Goal: Find specific page/section: Find specific page/section

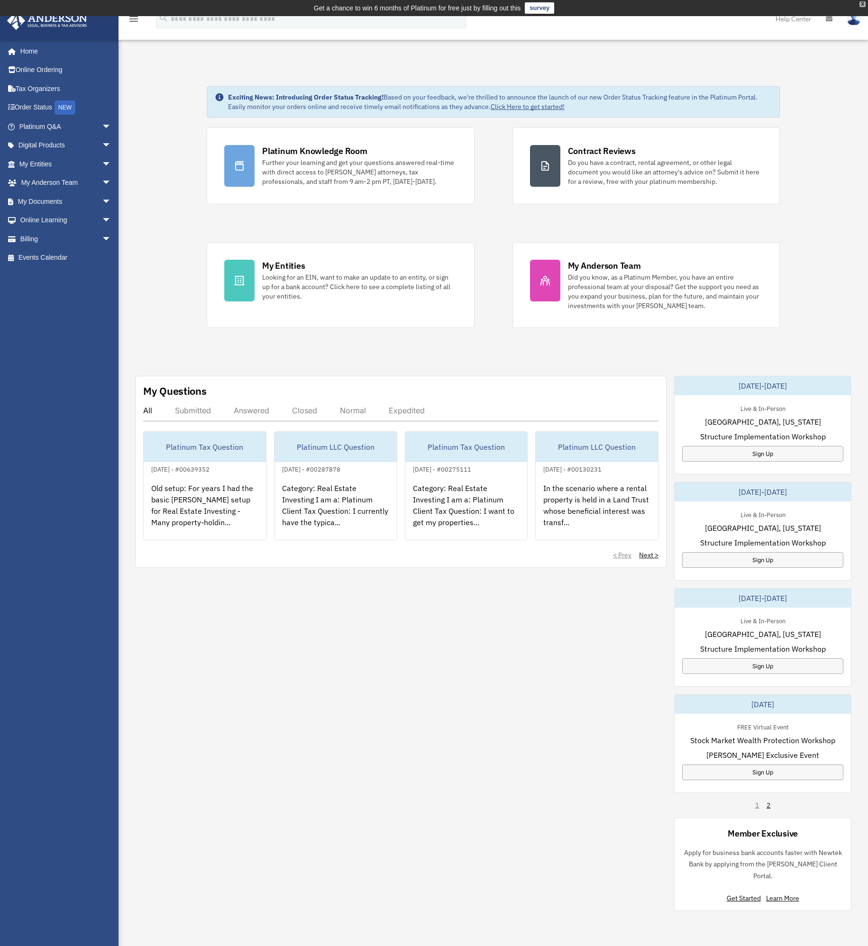
click at [862, 3] on div "X" at bounding box center [862, 4] width 6 height 6
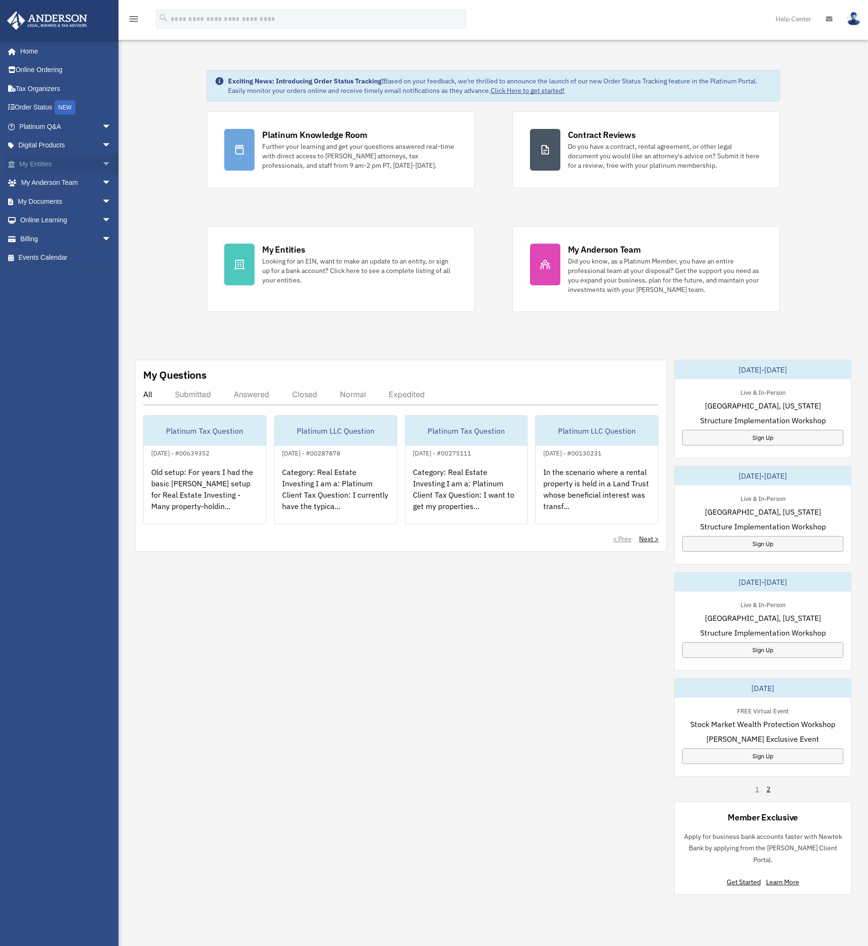
click at [102, 161] on span "arrow_drop_down" at bounding box center [111, 164] width 19 height 19
click at [102, 349] on span "arrow_drop_down" at bounding box center [111, 351] width 19 height 19
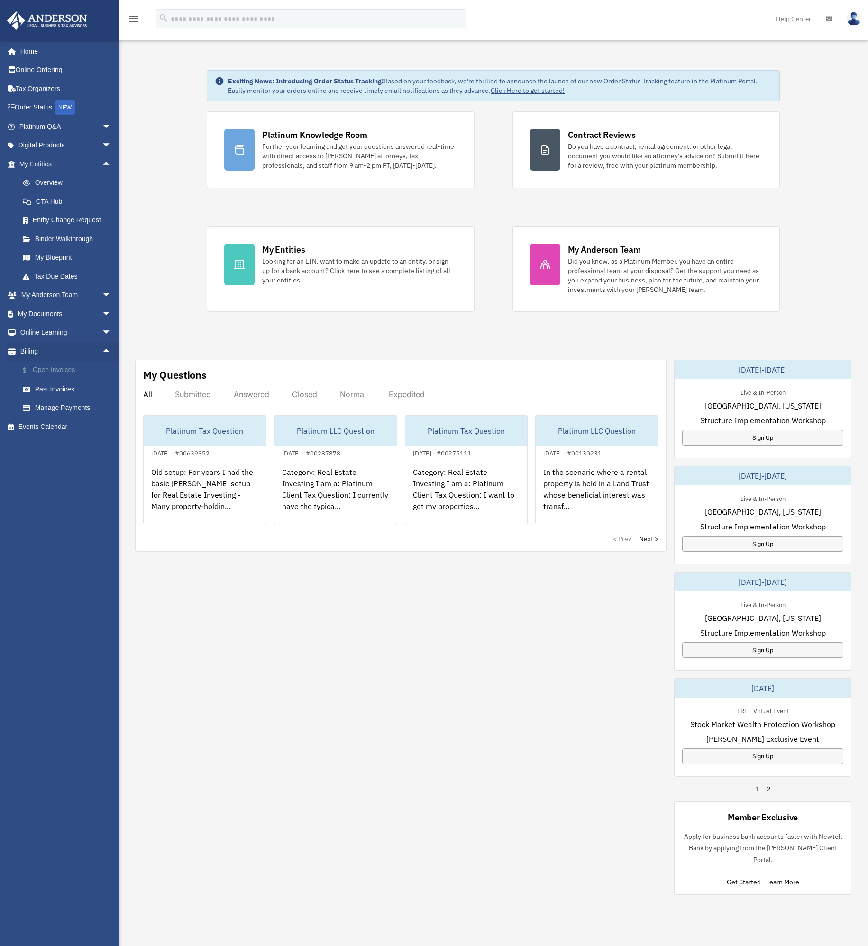
click at [56, 372] on link "$ Open Invoices" at bounding box center [69, 370] width 112 height 19
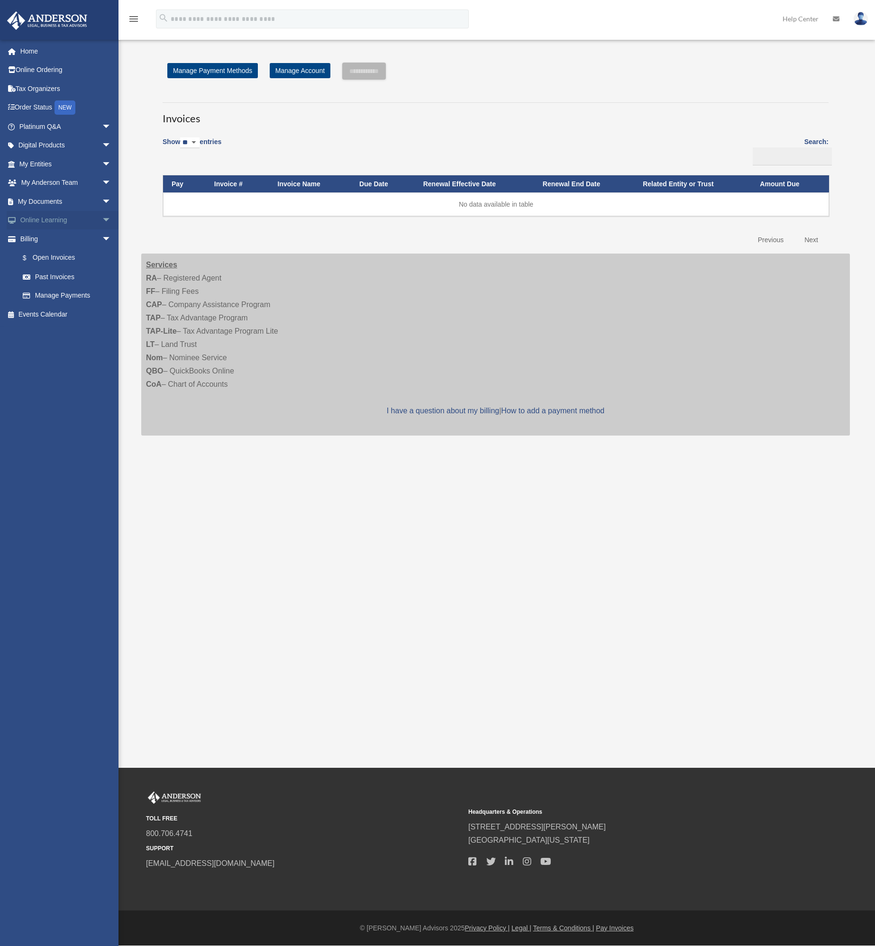
click at [102, 219] on span "arrow_drop_down" at bounding box center [111, 220] width 19 height 19
click at [102, 200] on span "arrow_drop_down" at bounding box center [111, 201] width 19 height 19
click at [102, 158] on span "arrow_drop_down" at bounding box center [111, 164] width 19 height 19
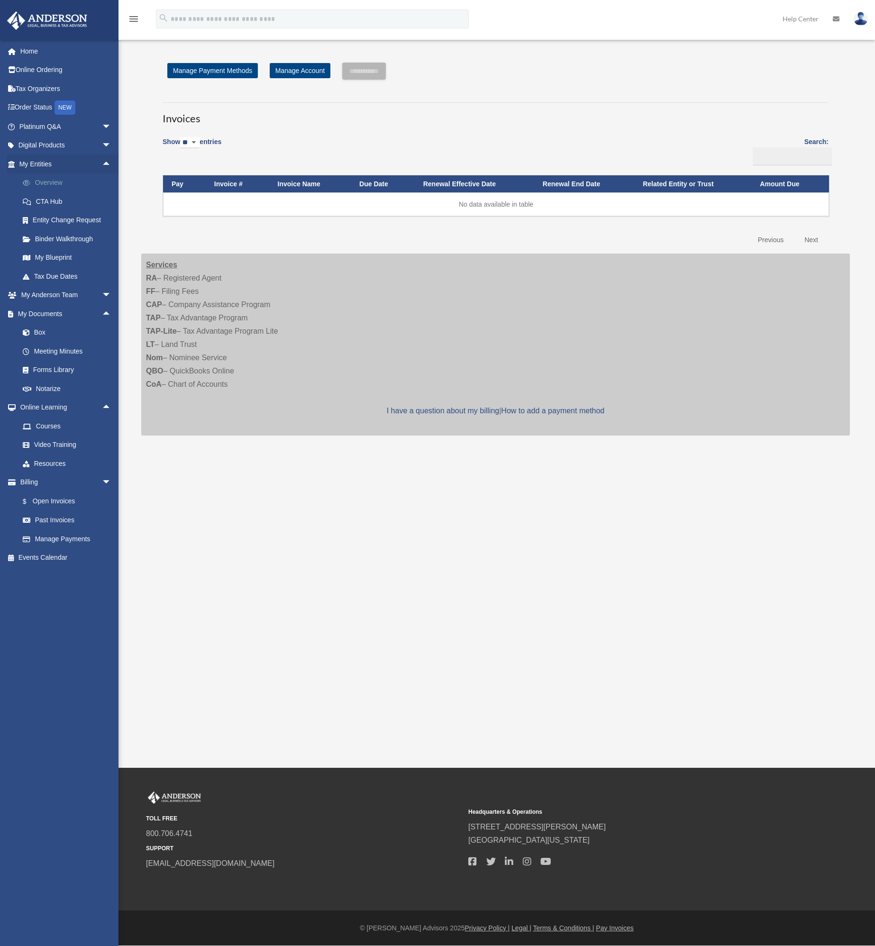
click at [39, 182] on link "Overview" at bounding box center [69, 183] width 112 height 19
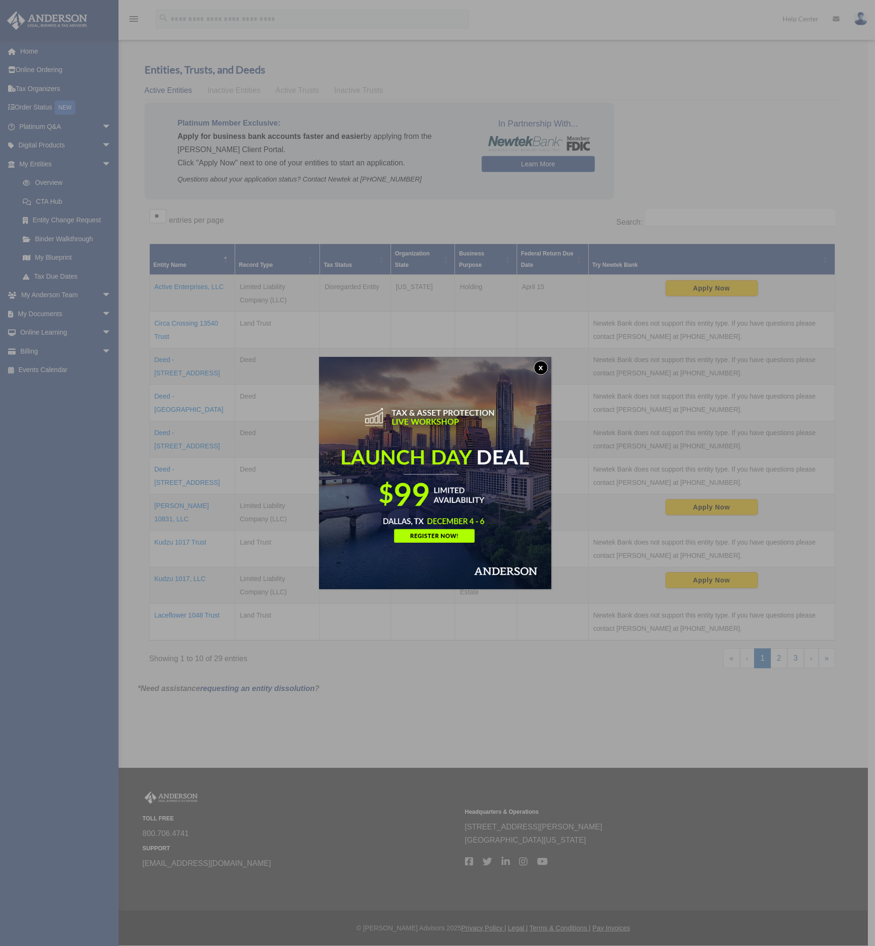
click at [544, 368] on button "x" at bounding box center [541, 368] width 14 height 14
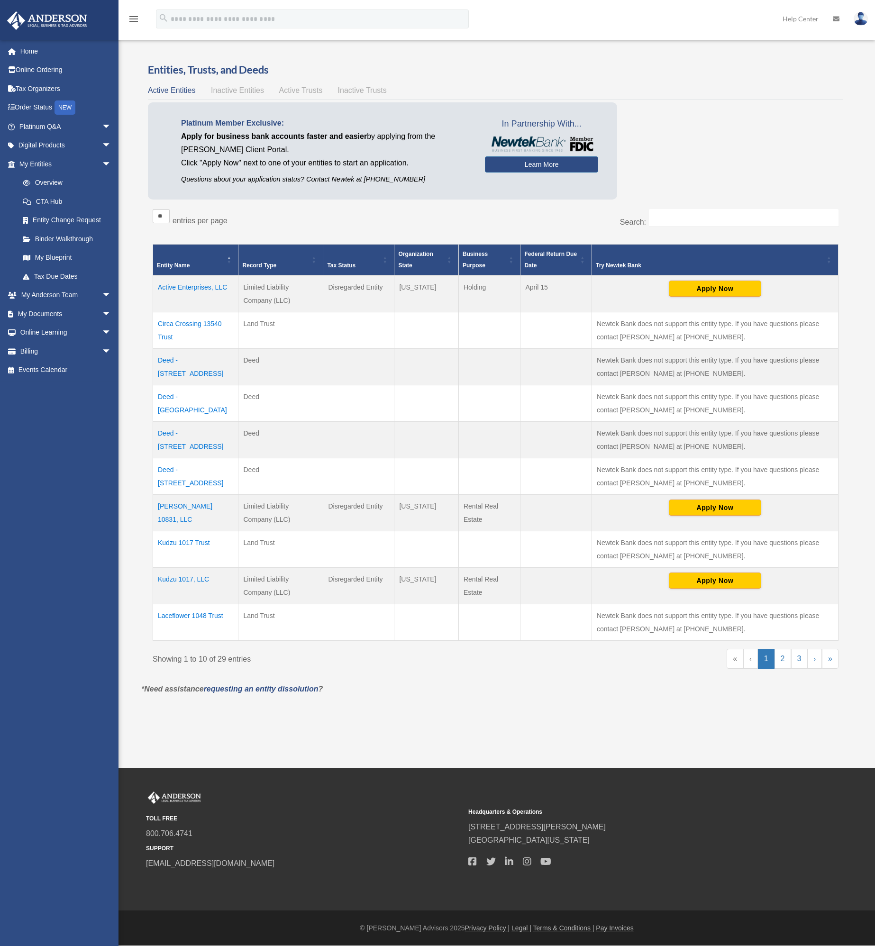
click at [231, 88] on span "Inactive Entities" at bounding box center [237, 90] width 53 height 8
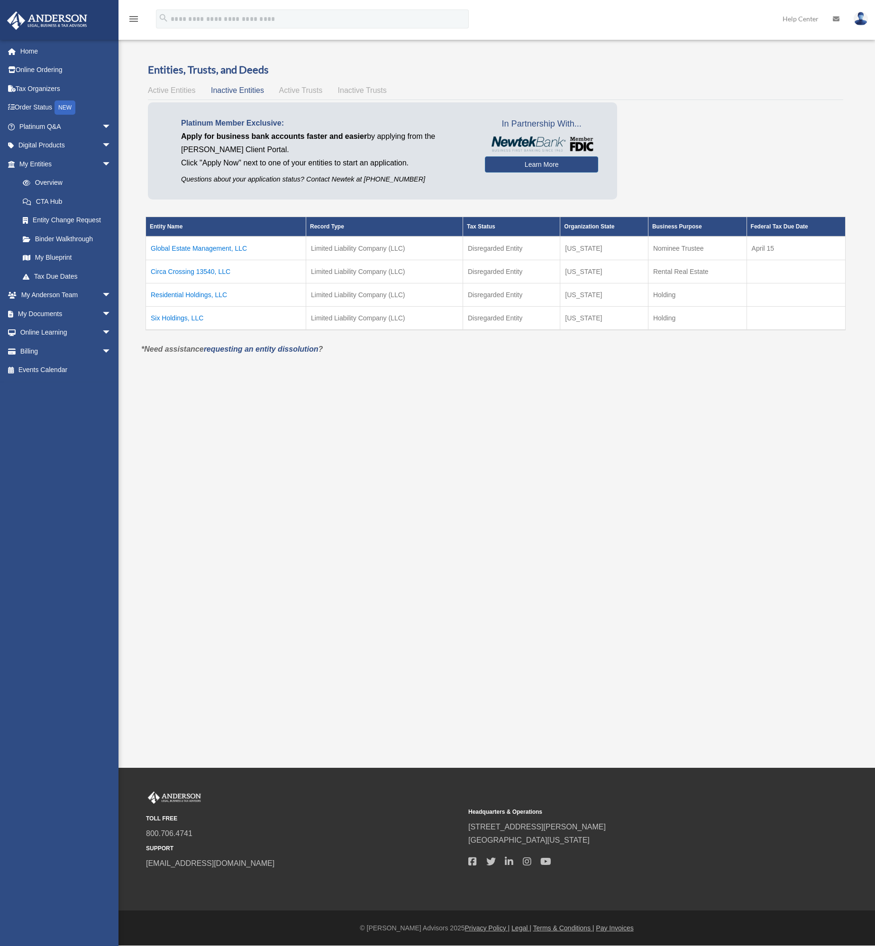
click at [303, 89] on span "Active Trusts" at bounding box center [301, 90] width 44 height 8
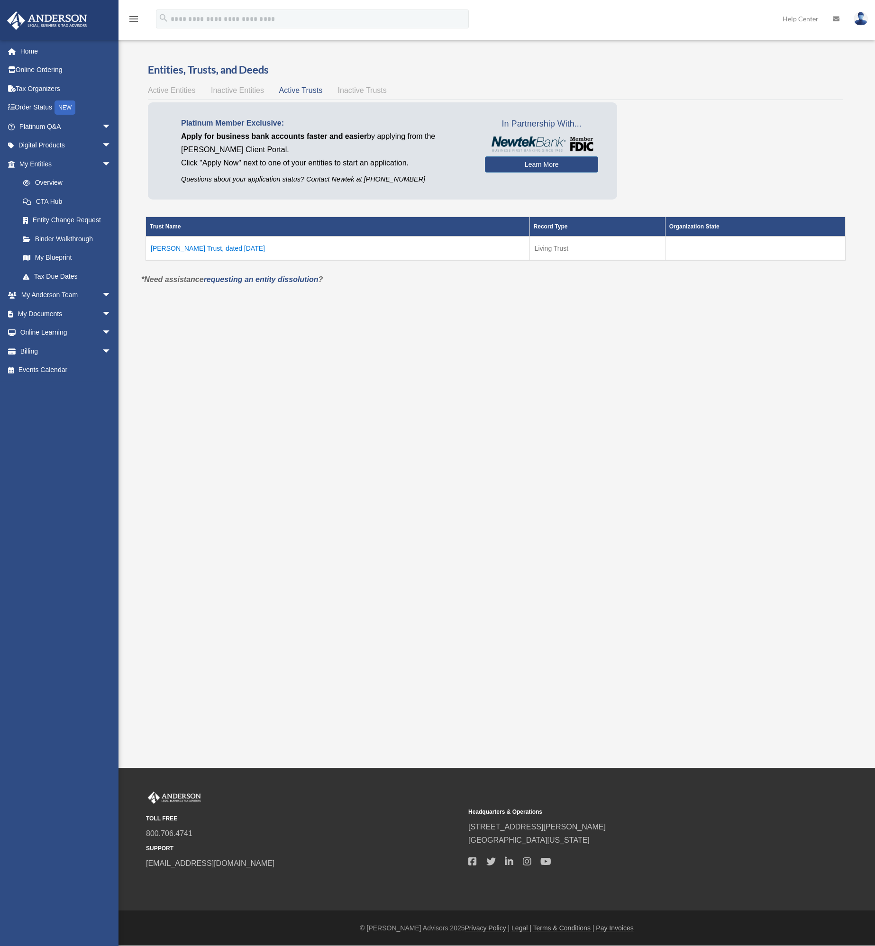
click at [371, 87] on span "Inactive Trusts" at bounding box center [362, 90] width 49 height 8
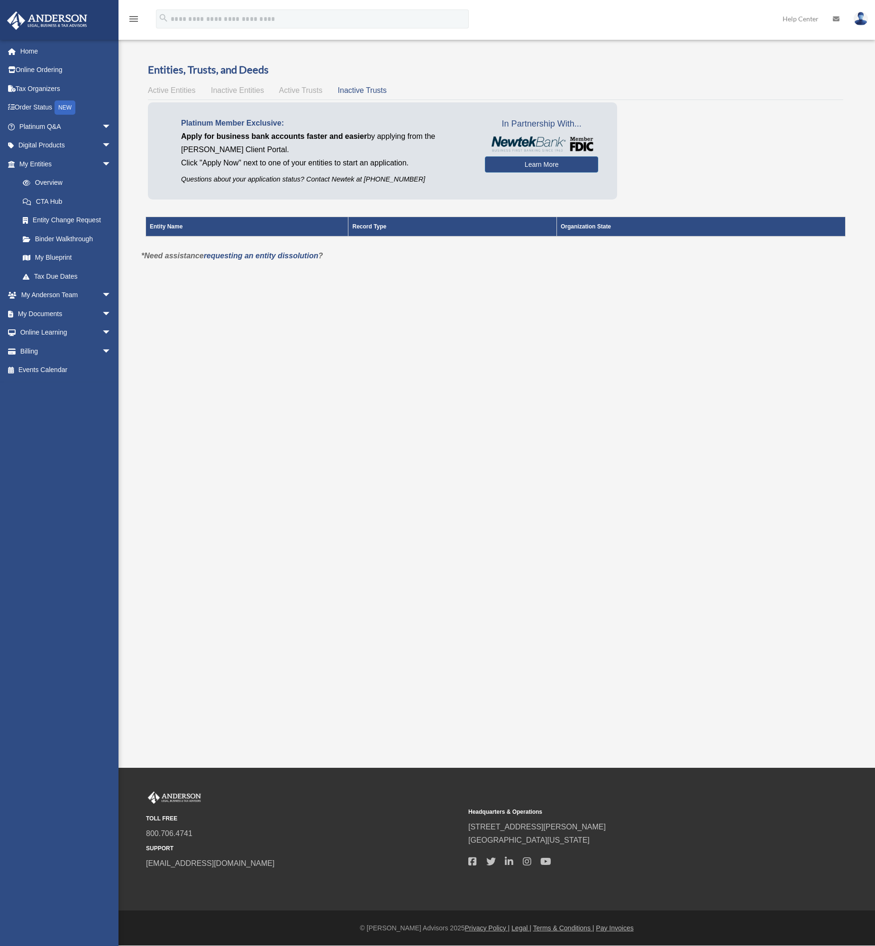
click at [298, 90] on span "Active Trusts" at bounding box center [301, 90] width 44 height 8
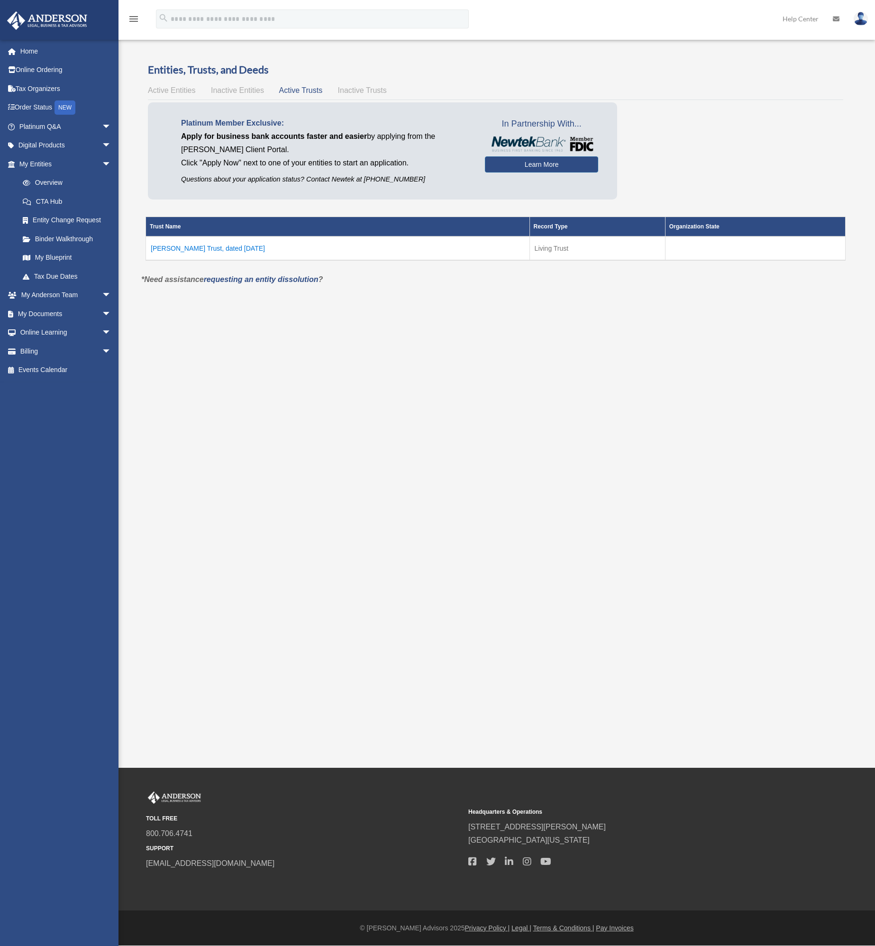
click at [227, 93] on span "Inactive Entities" at bounding box center [237, 90] width 53 height 8
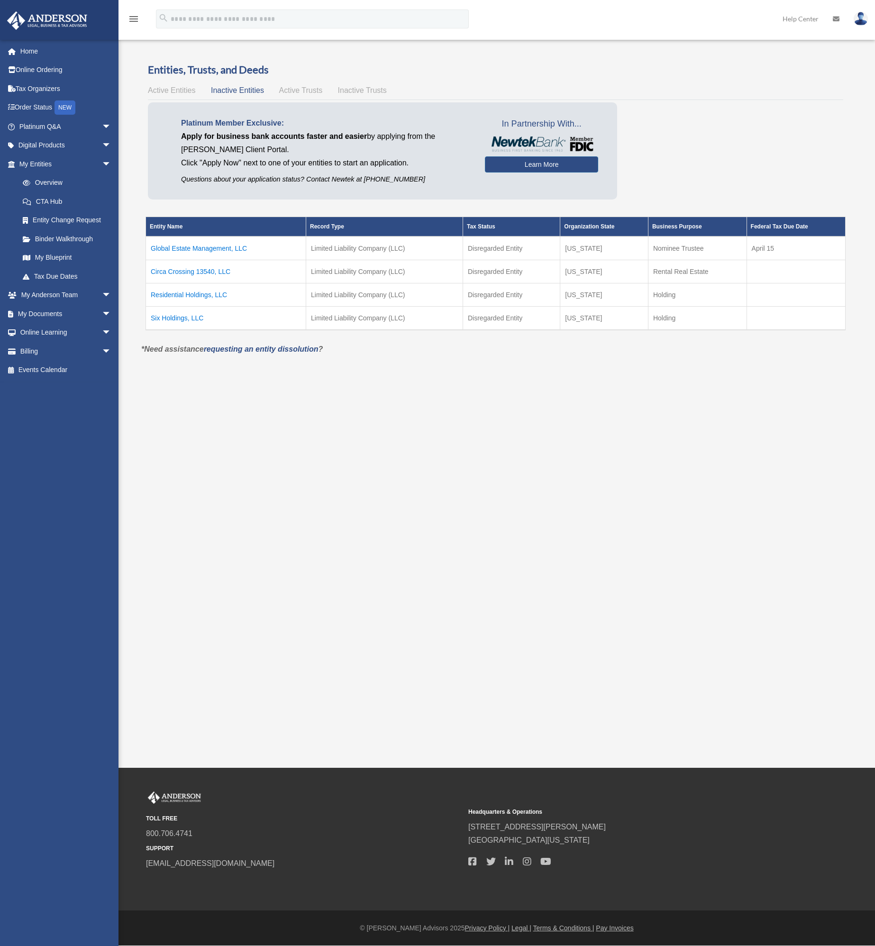
click at [165, 93] on span "Active Entities" at bounding box center [171, 90] width 47 height 8
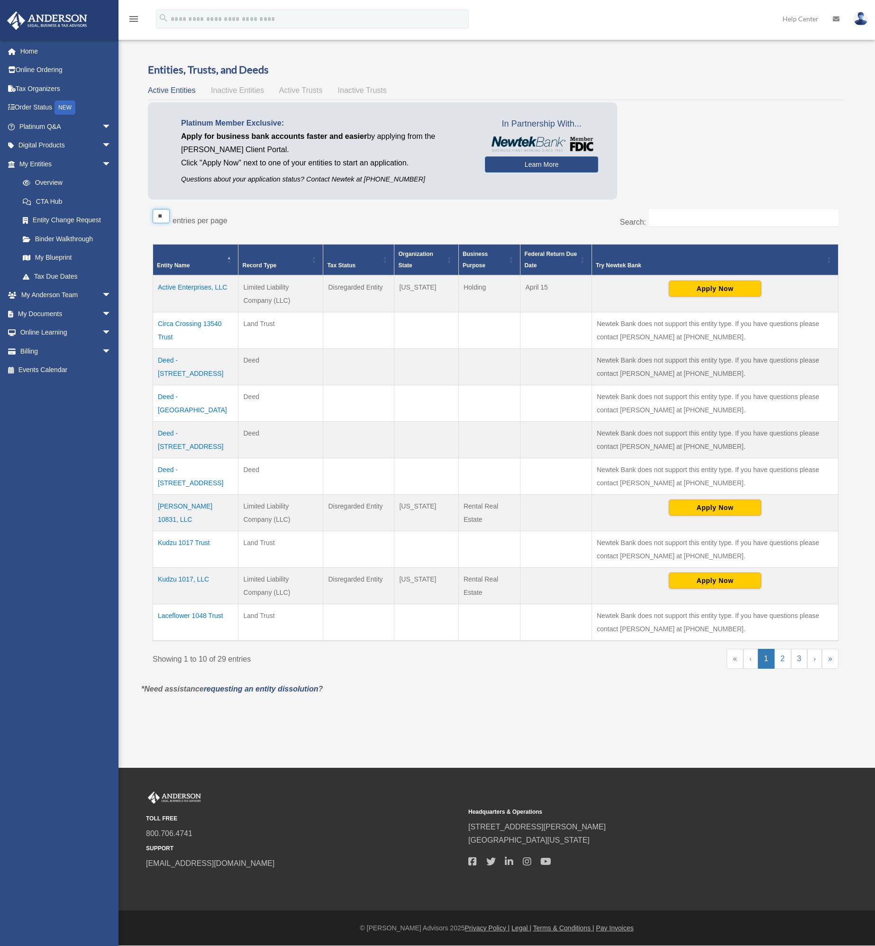
click at [169, 214] on select "** ** ** ***" at bounding box center [161, 216] width 17 height 14
select select "***"
click at [153, 209] on select "** ** ** ***" at bounding box center [161, 216] width 17 height 14
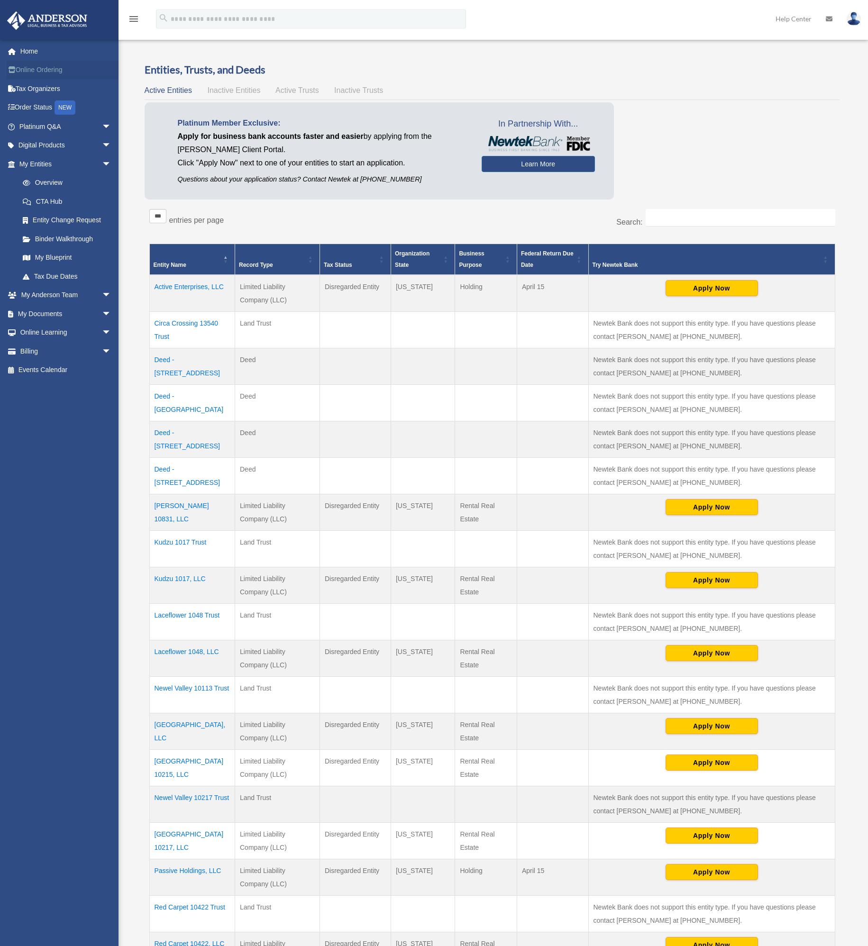
click at [41, 69] on link "Online Ordering" at bounding box center [66, 70] width 119 height 19
